Goal: Task Accomplishment & Management: Complete application form

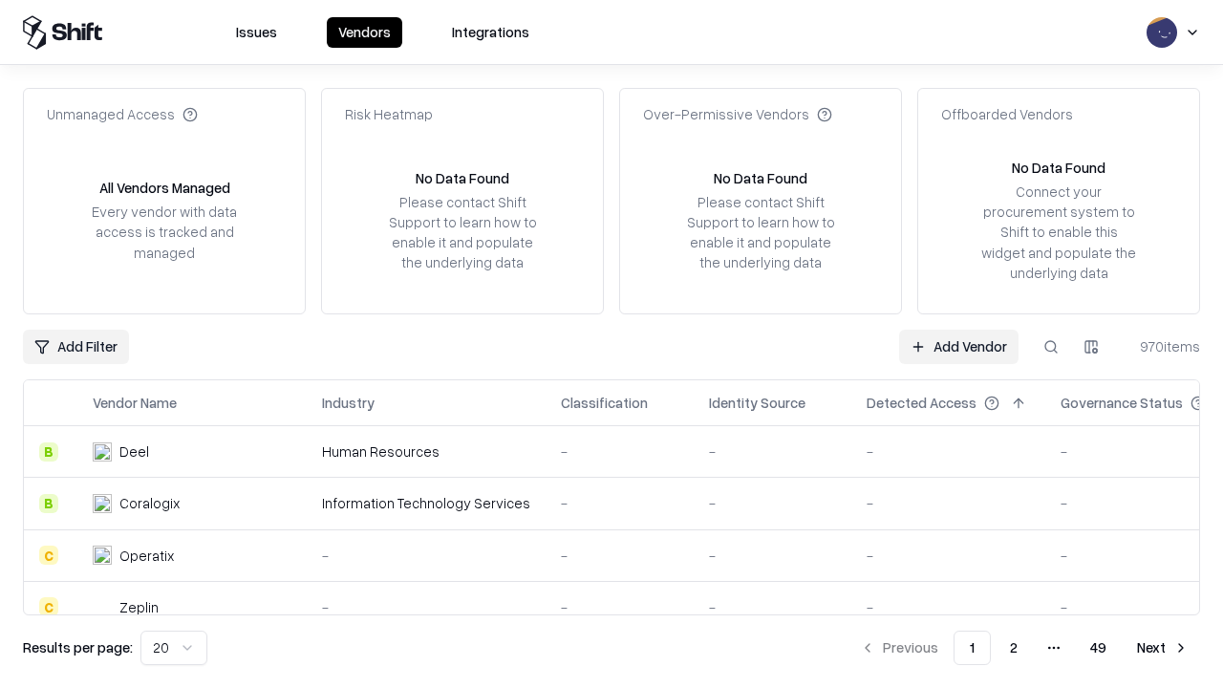
click at [958, 346] on link "Add Vendor" at bounding box center [958, 347] width 119 height 34
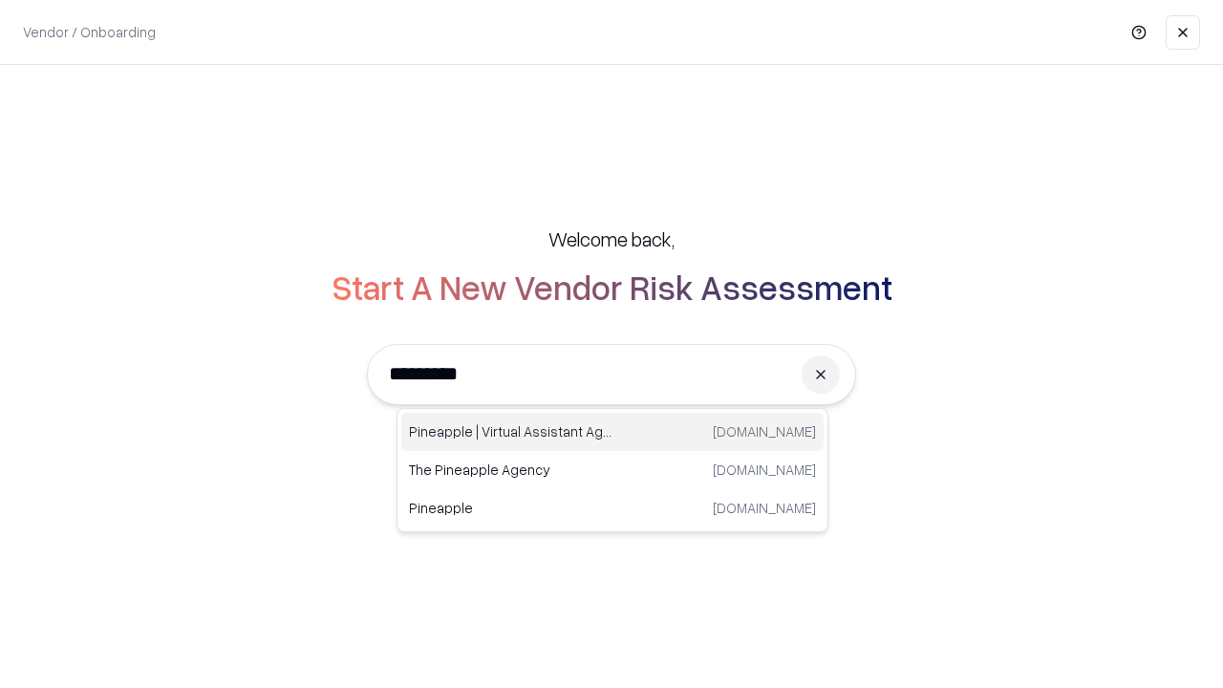
click at [612, 432] on div "Pineapple | Virtual Assistant Agency [DOMAIN_NAME]" at bounding box center [612, 432] width 422 height 38
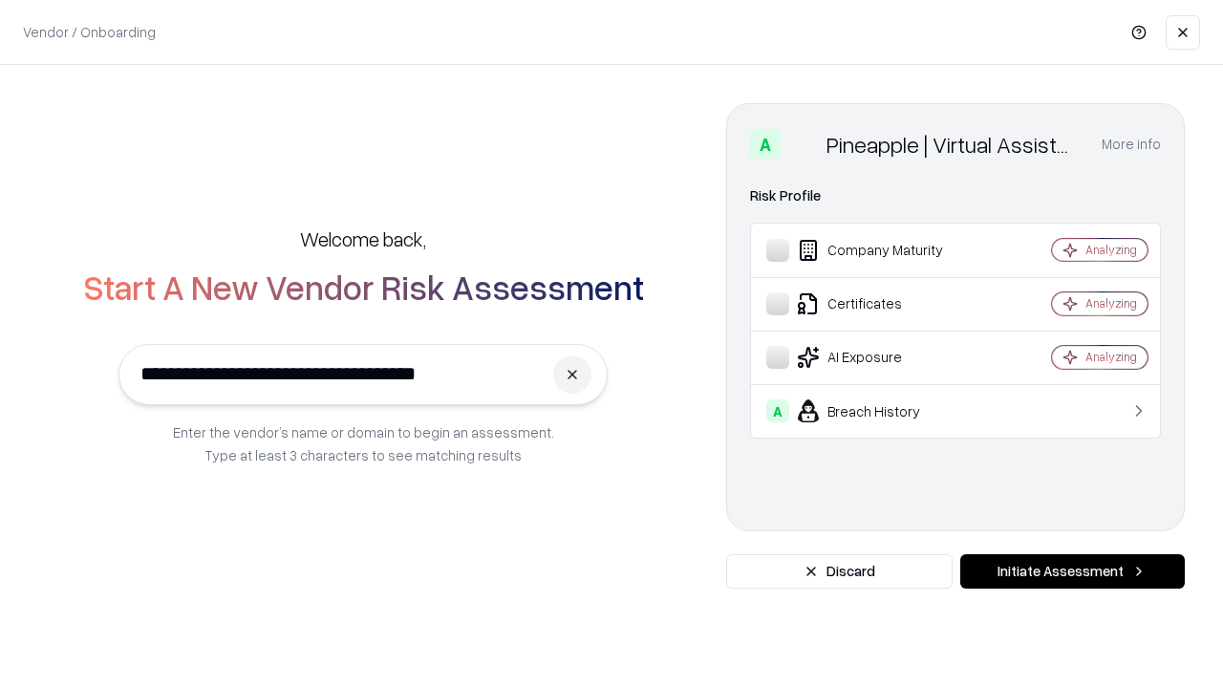
type input "**********"
click at [1072, 571] on button "Initiate Assessment" at bounding box center [1072, 571] width 224 height 34
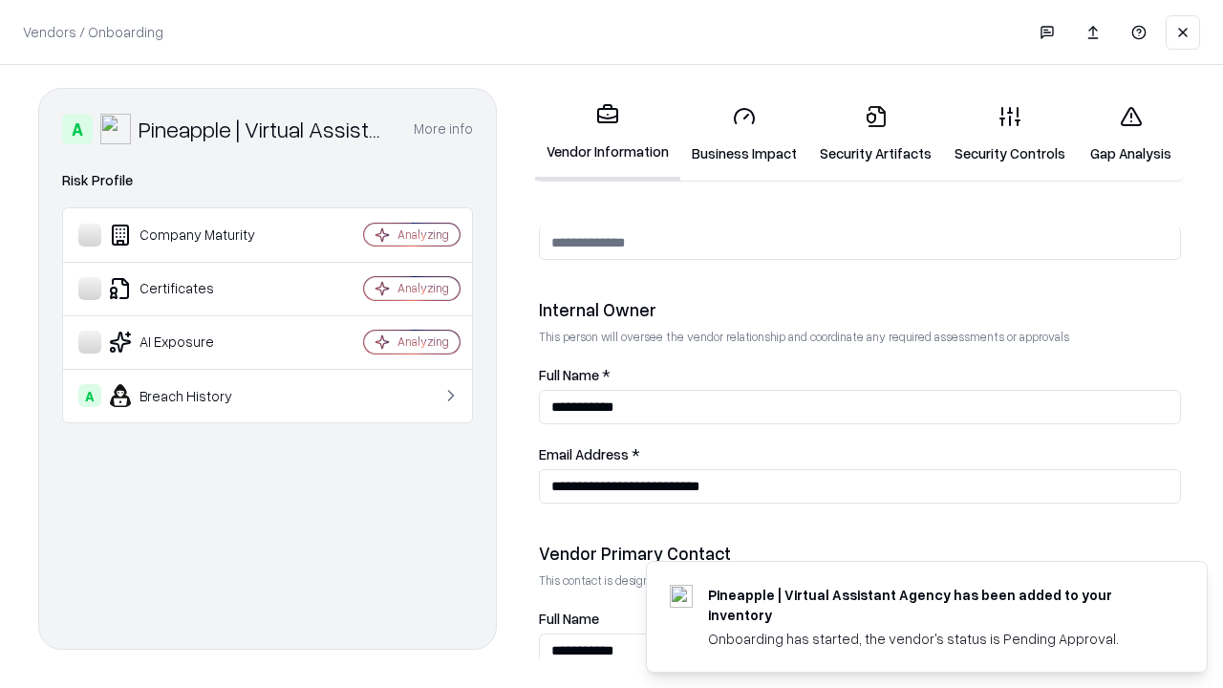
scroll to position [990, 0]
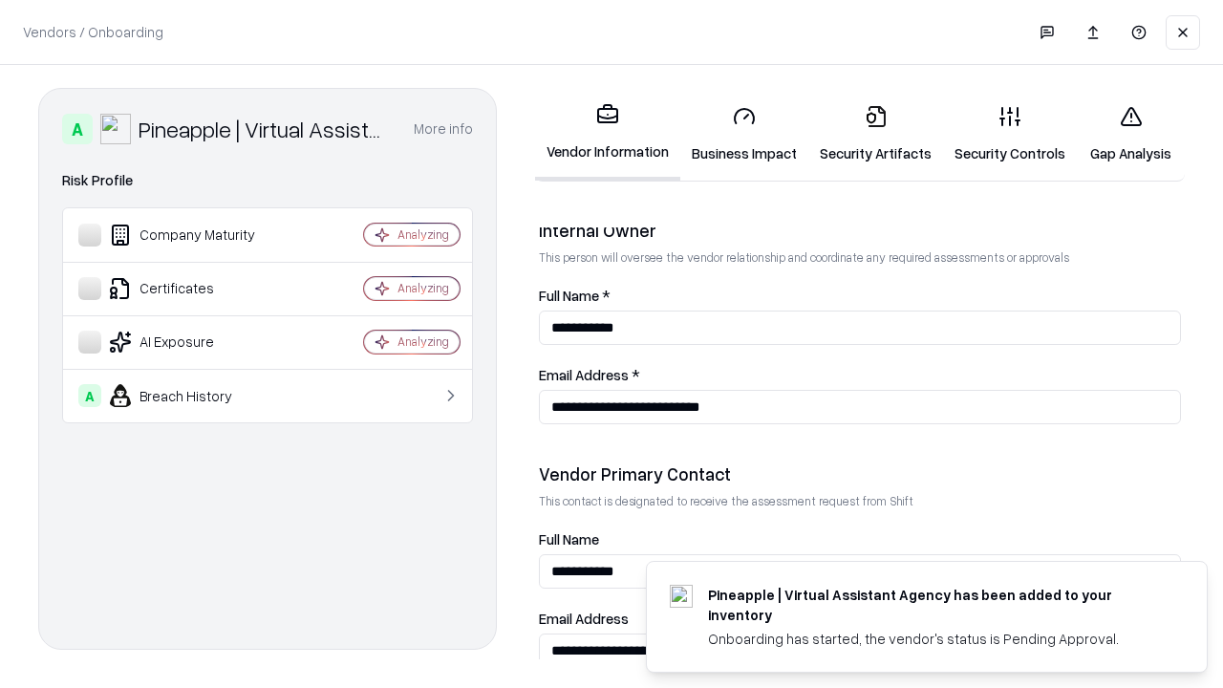
click at [744, 134] on link "Business Impact" at bounding box center [744, 134] width 128 height 89
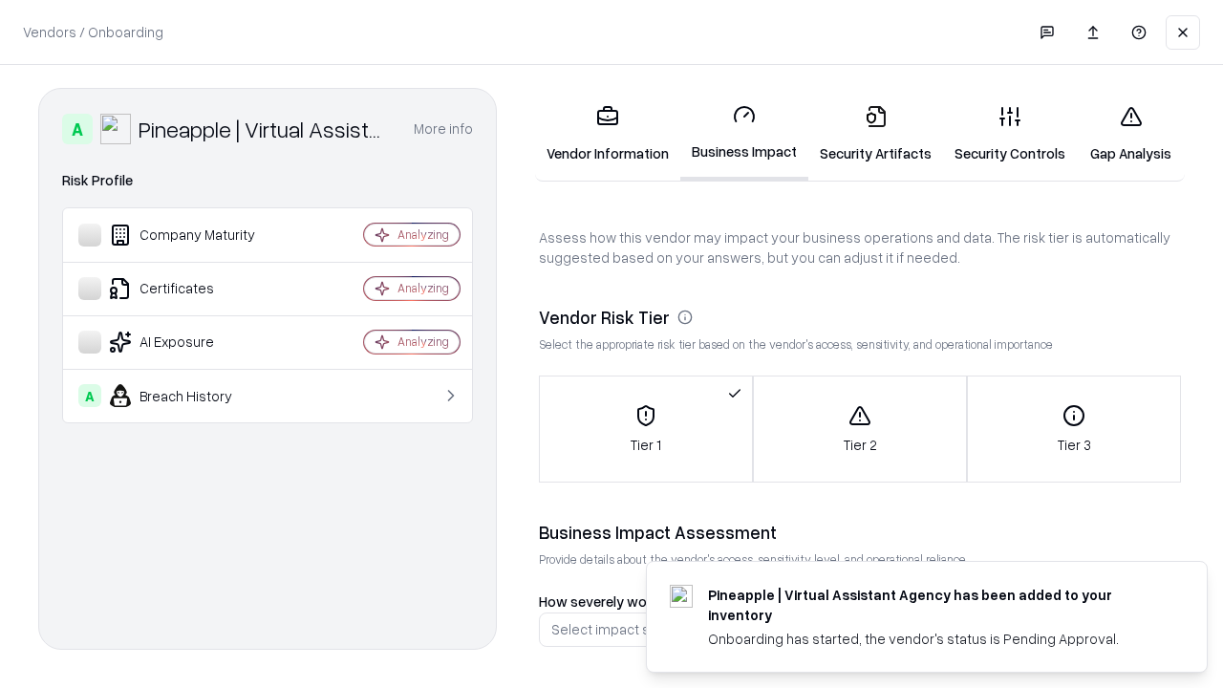
click at [875, 134] on link "Security Artifacts" at bounding box center [875, 134] width 135 height 89
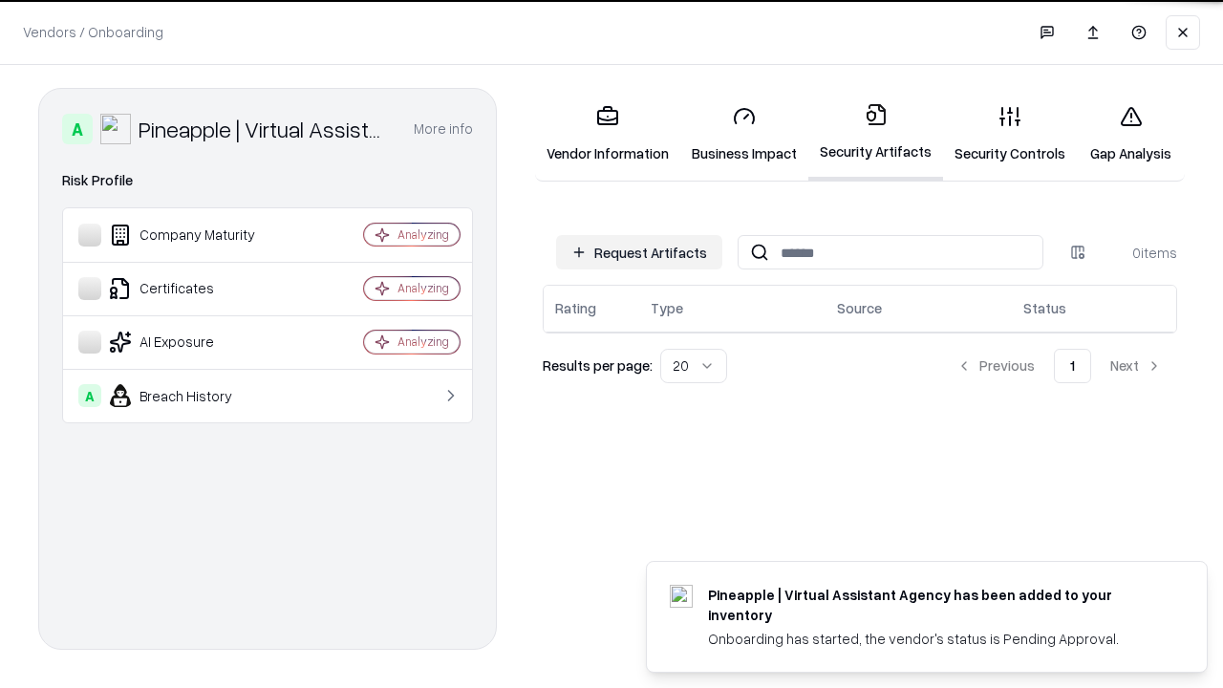
click at [639, 252] on button "Request Artifacts" at bounding box center [639, 252] width 166 height 34
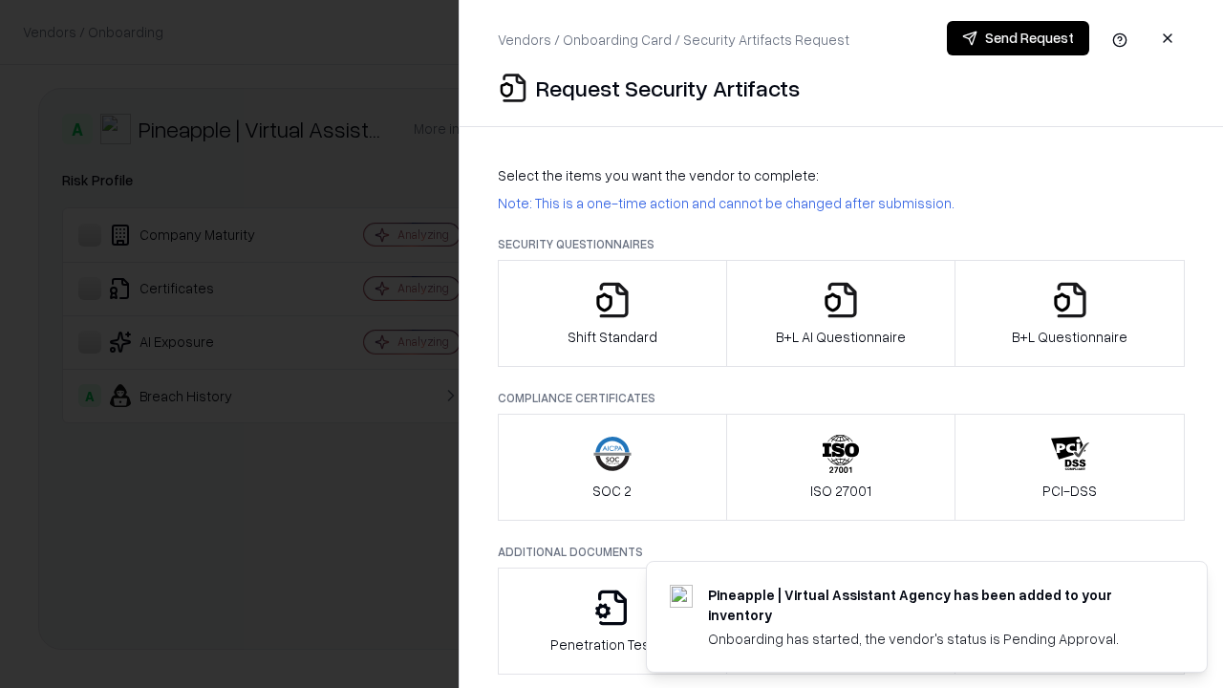
click at [611, 313] on icon "button" at bounding box center [612, 300] width 38 height 38
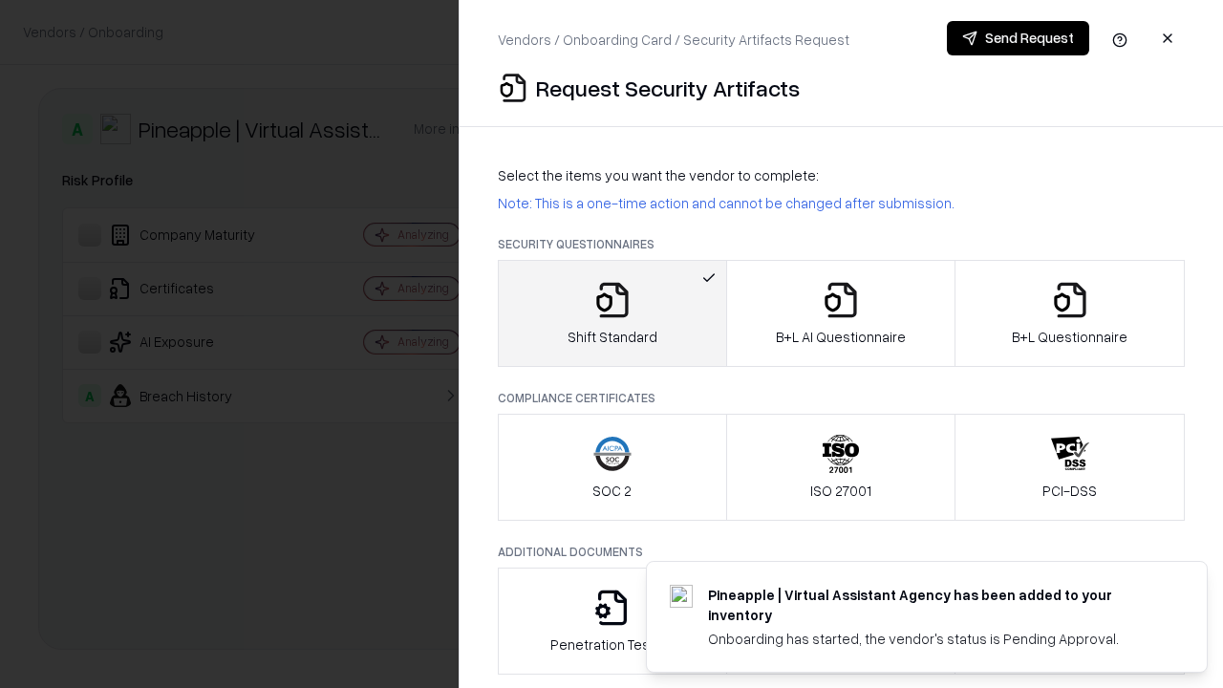
click at [1017, 38] on button "Send Request" at bounding box center [1018, 38] width 142 height 34
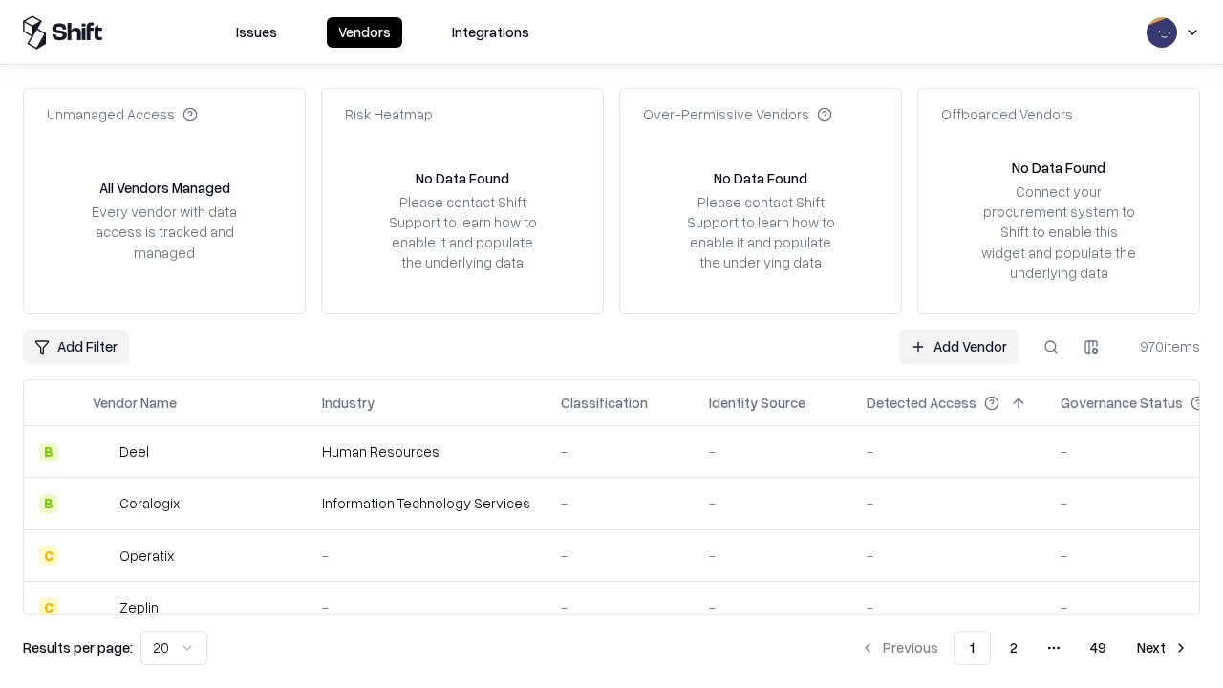
click at [1051, 346] on button at bounding box center [1051, 347] width 34 height 34
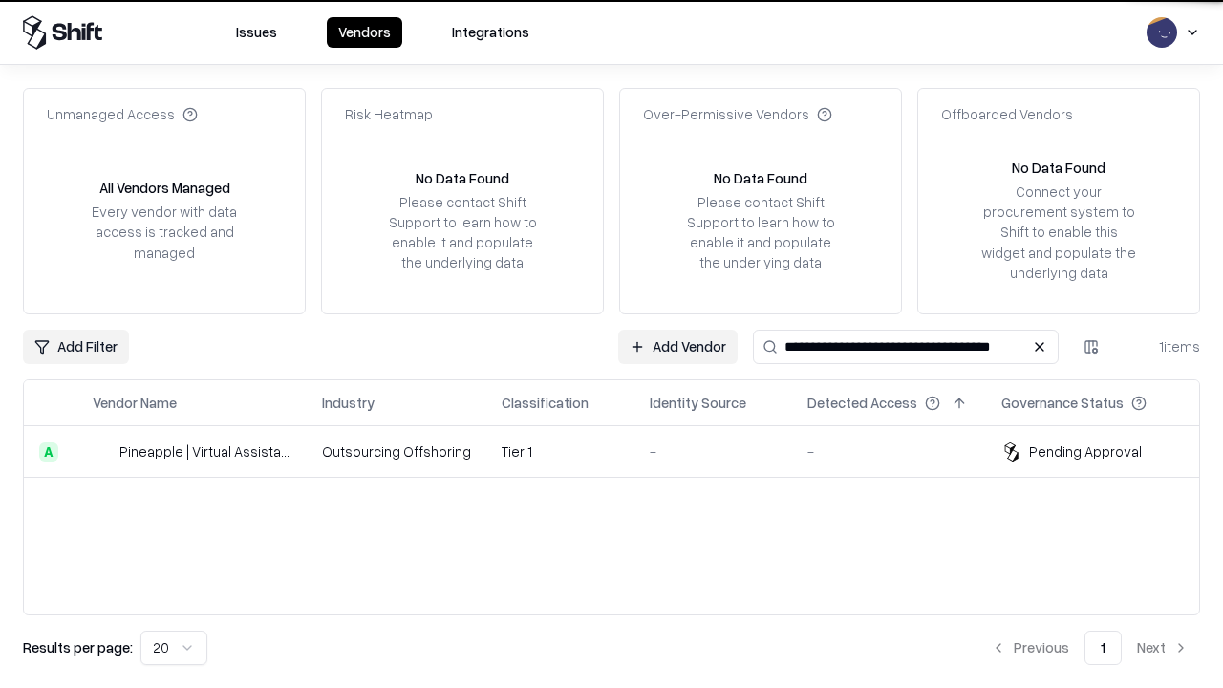
type input "**********"
click at [623, 451] on td "Tier 1" at bounding box center [560, 452] width 148 height 52
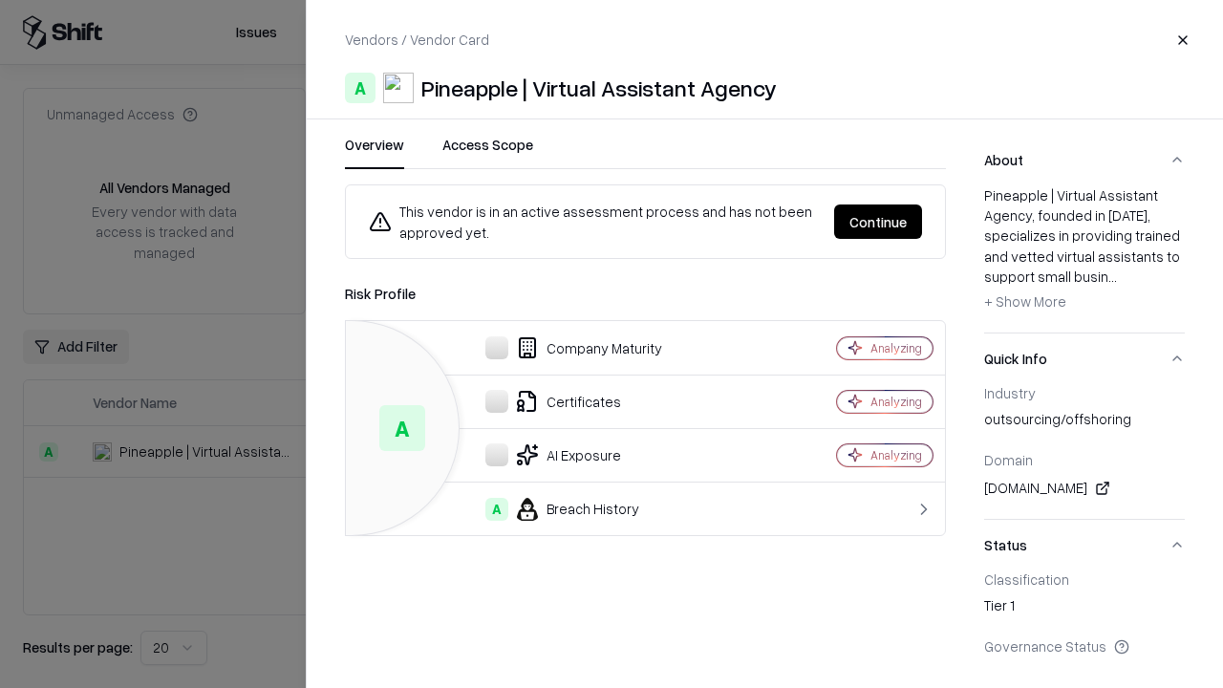
click at [878, 222] on button "Continue" at bounding box center [878, 221] width 88 height 34
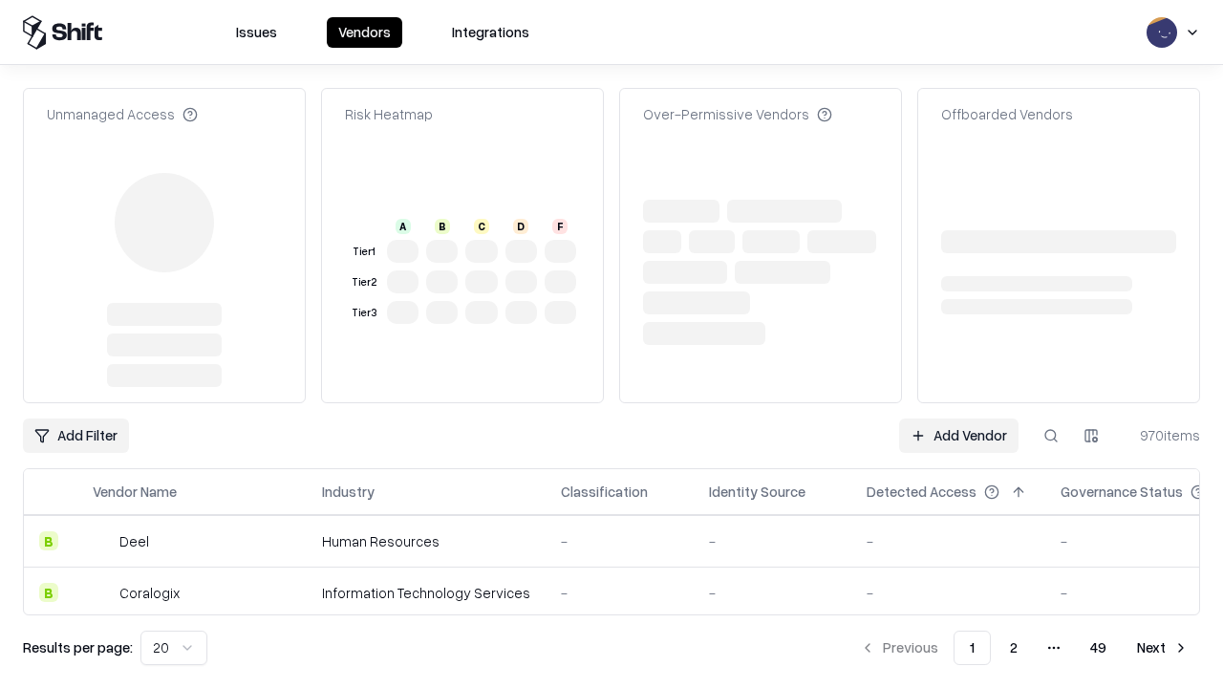
click at [958, 436] on link "Add Vendor" at bounding box center [958, 435] width 119 height 34
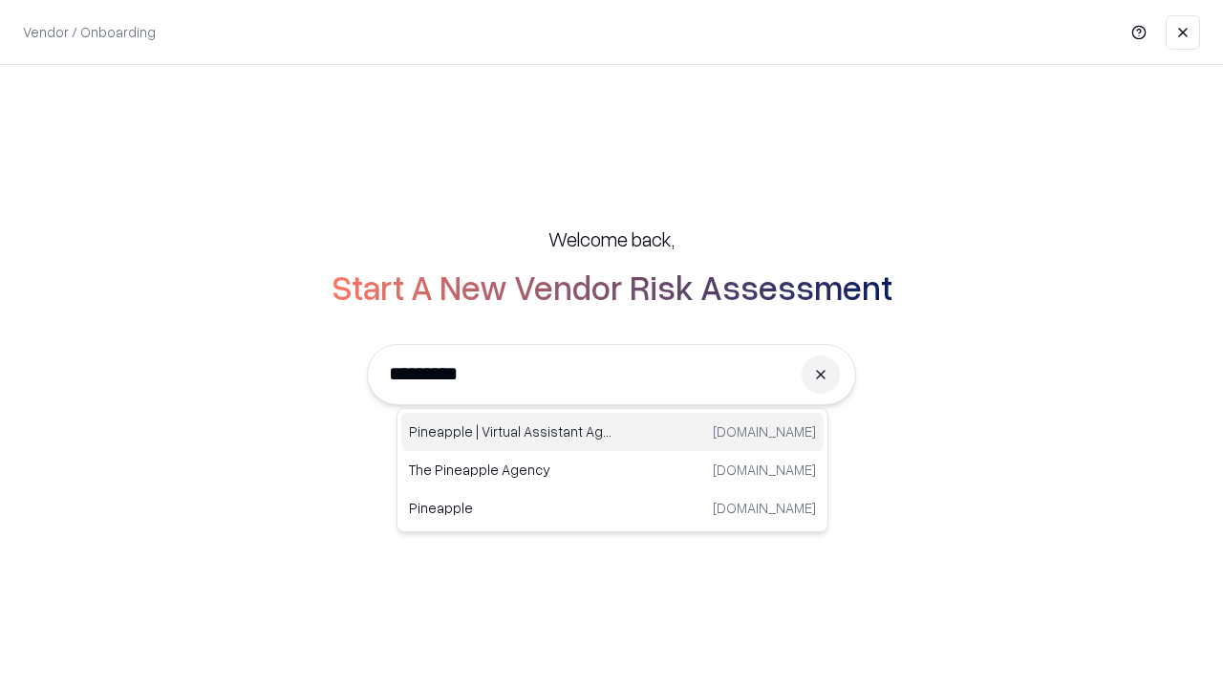
click at [612, 432] on div "Pineapple | Virtual Assistant Agency [DOMAIN_NAME]" at bounding box center [612, 432] width 422 height 38
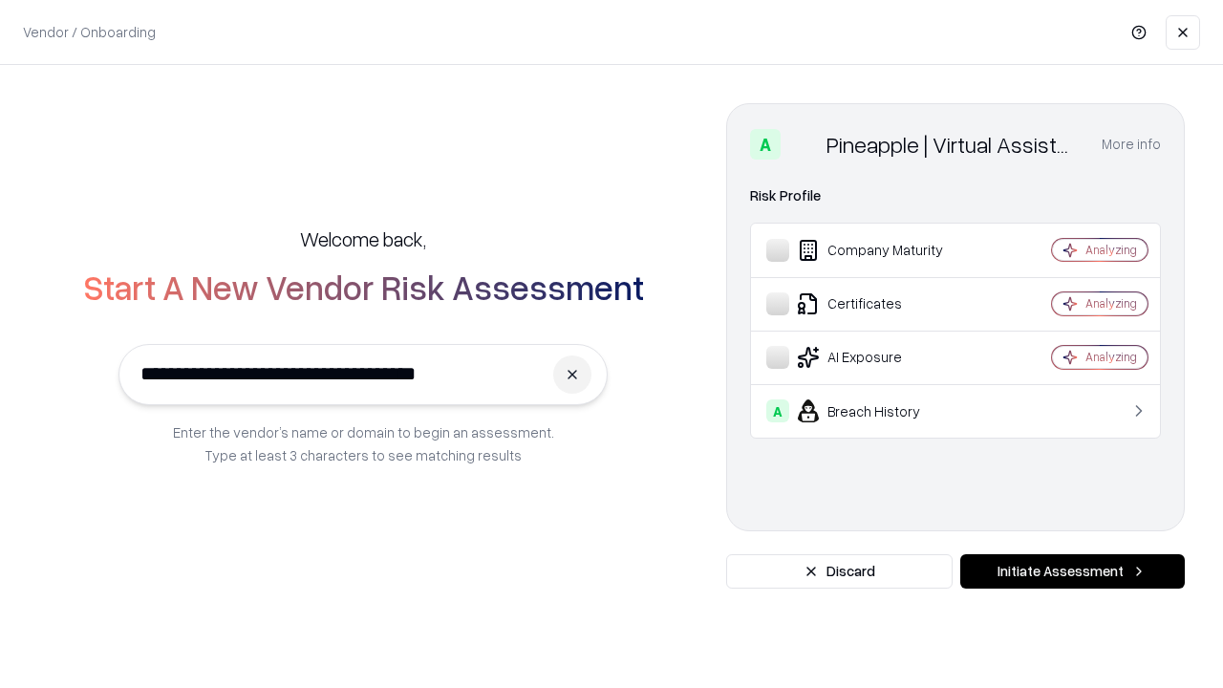
type input "**********"
click at [1072, 571] on button "Initiate Assessment" at bounding box center [1072, 571] width 224 height 34
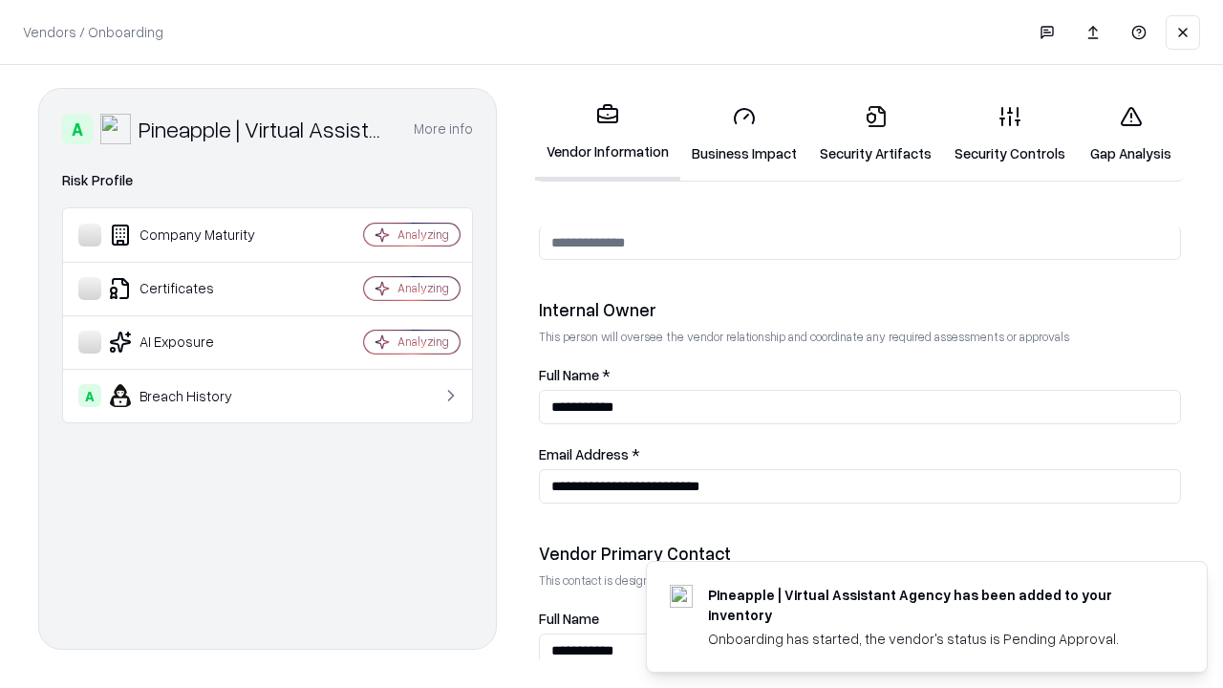
scroll to position [990, 0]
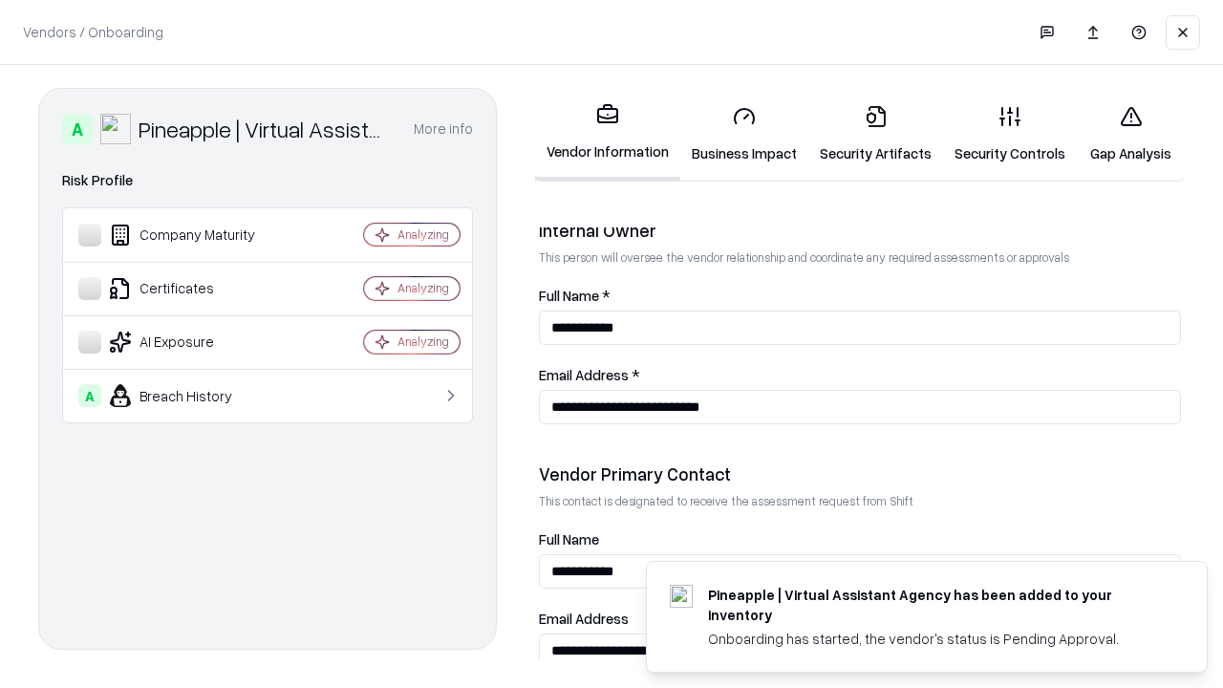
click at [1130, 134] on link "Gap Analysis" at bounding box center [1131, 134] width 108 height 89
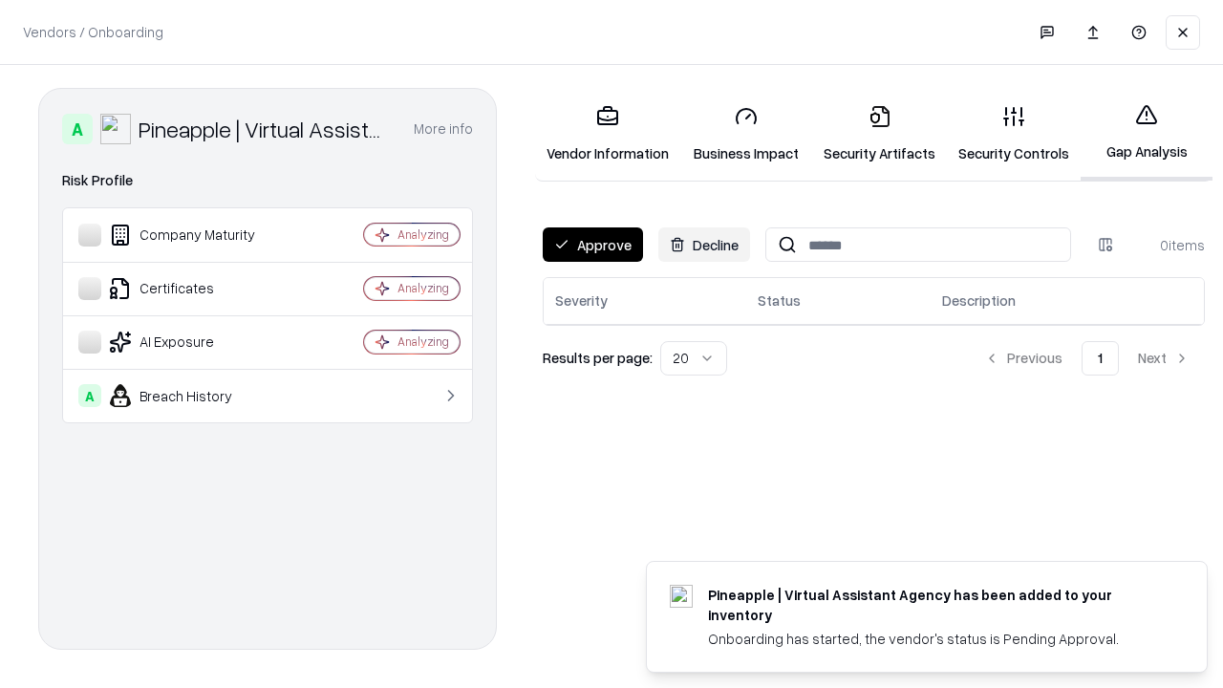
click at [592, 245] on button "Approve" at bounding box center [593, 244] width 100 height 34
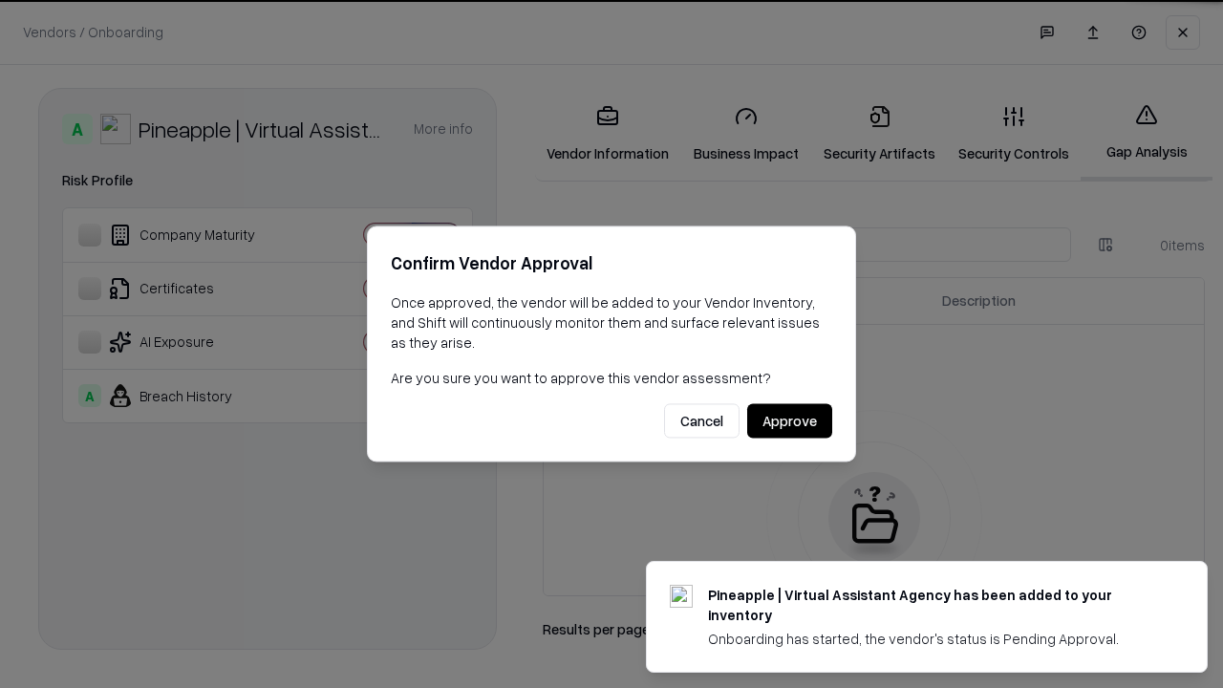
click at [789, 420] on button "Approve" at bounding box center [789, 421] width 85 height 34
